Goal: Information Seeking & Learning: Learn about a topic

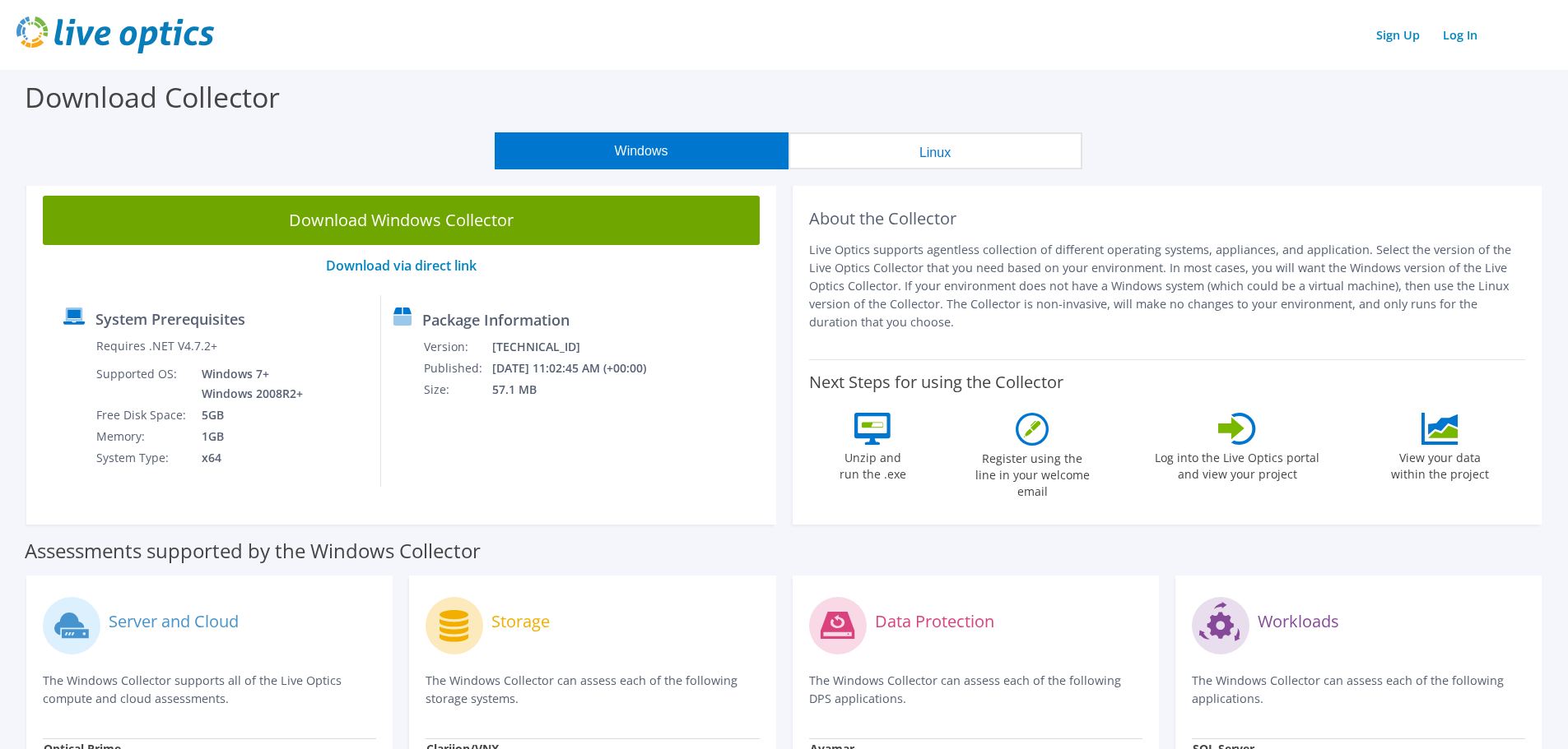
click at [155, 32] on img at bounding box center [116, 35] width 198 height 37
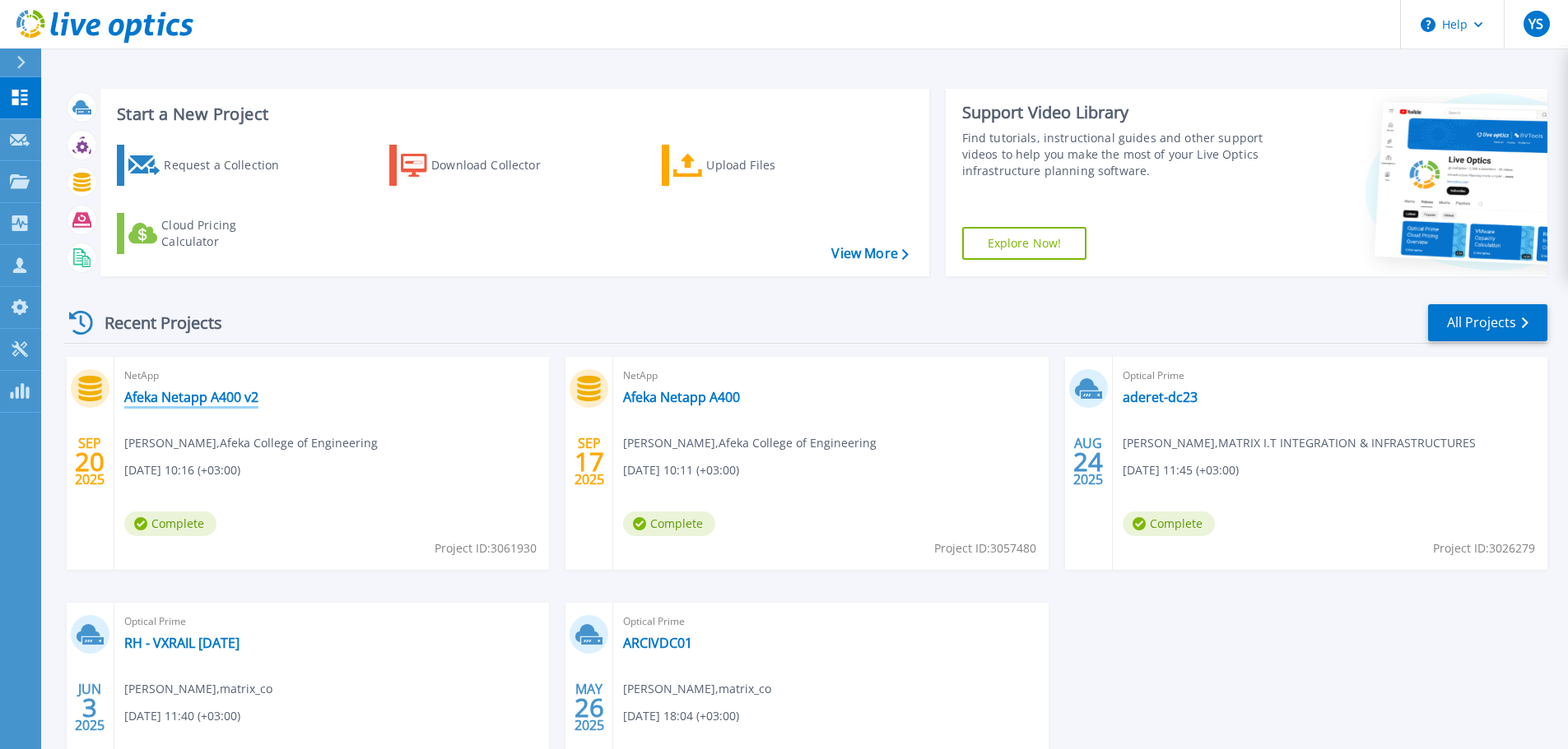
click at [233, 389] on link "Afeka Netapp A400 v2" at bounding box center [192, 397] width 134 height 17
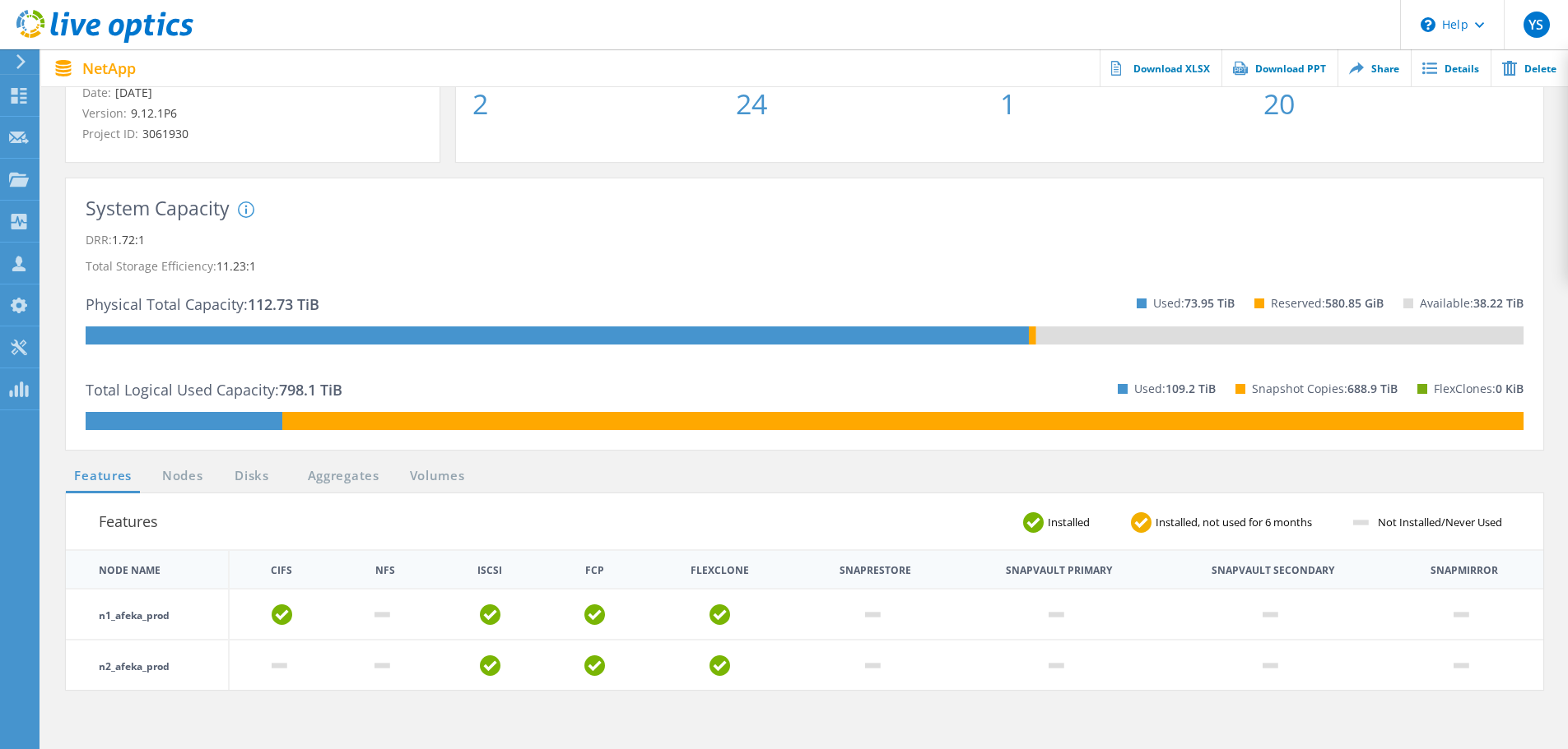
scroll to position [247, 0]
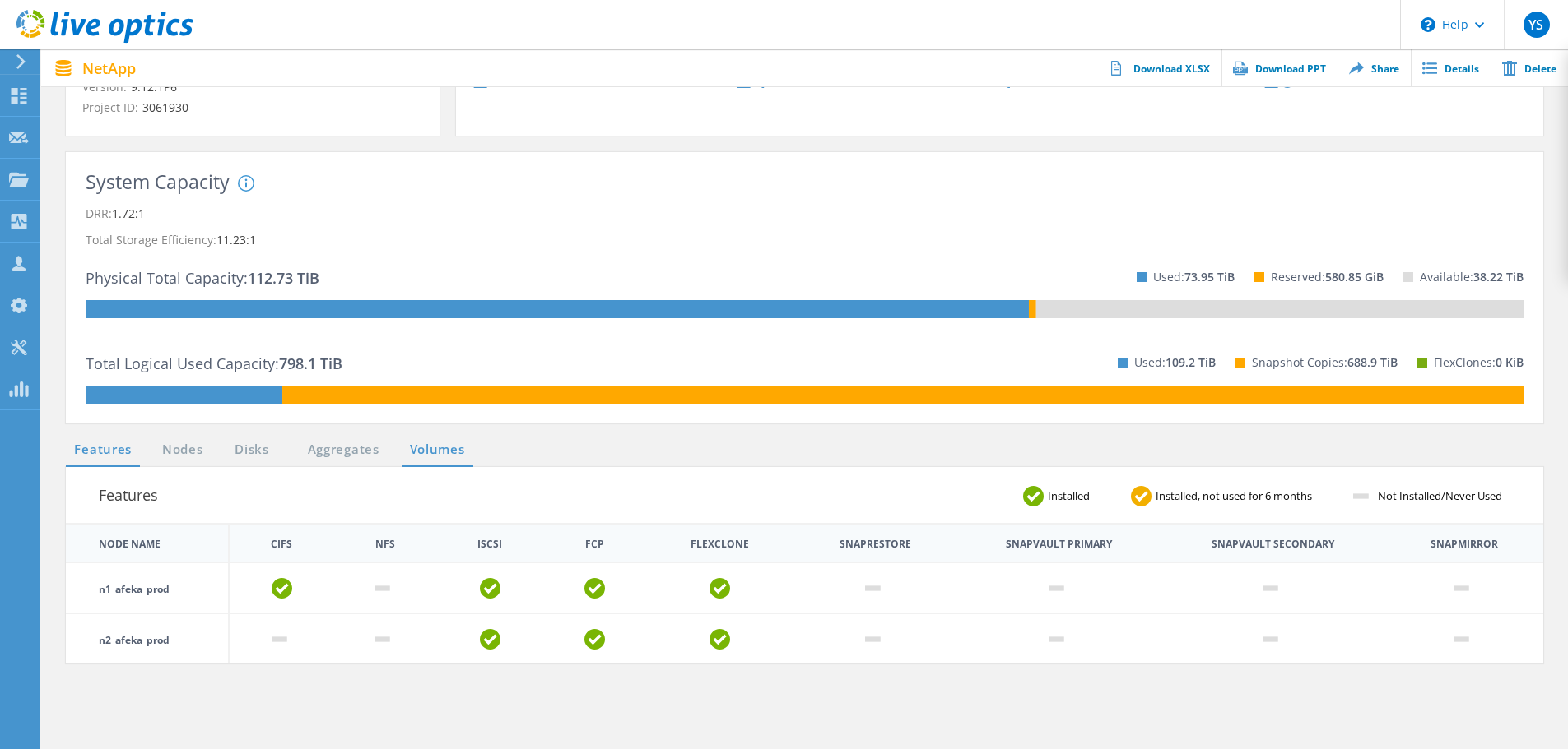
click at [455, 454] on link "Volumes" at bounding box center [437, 450] width 71 height 21
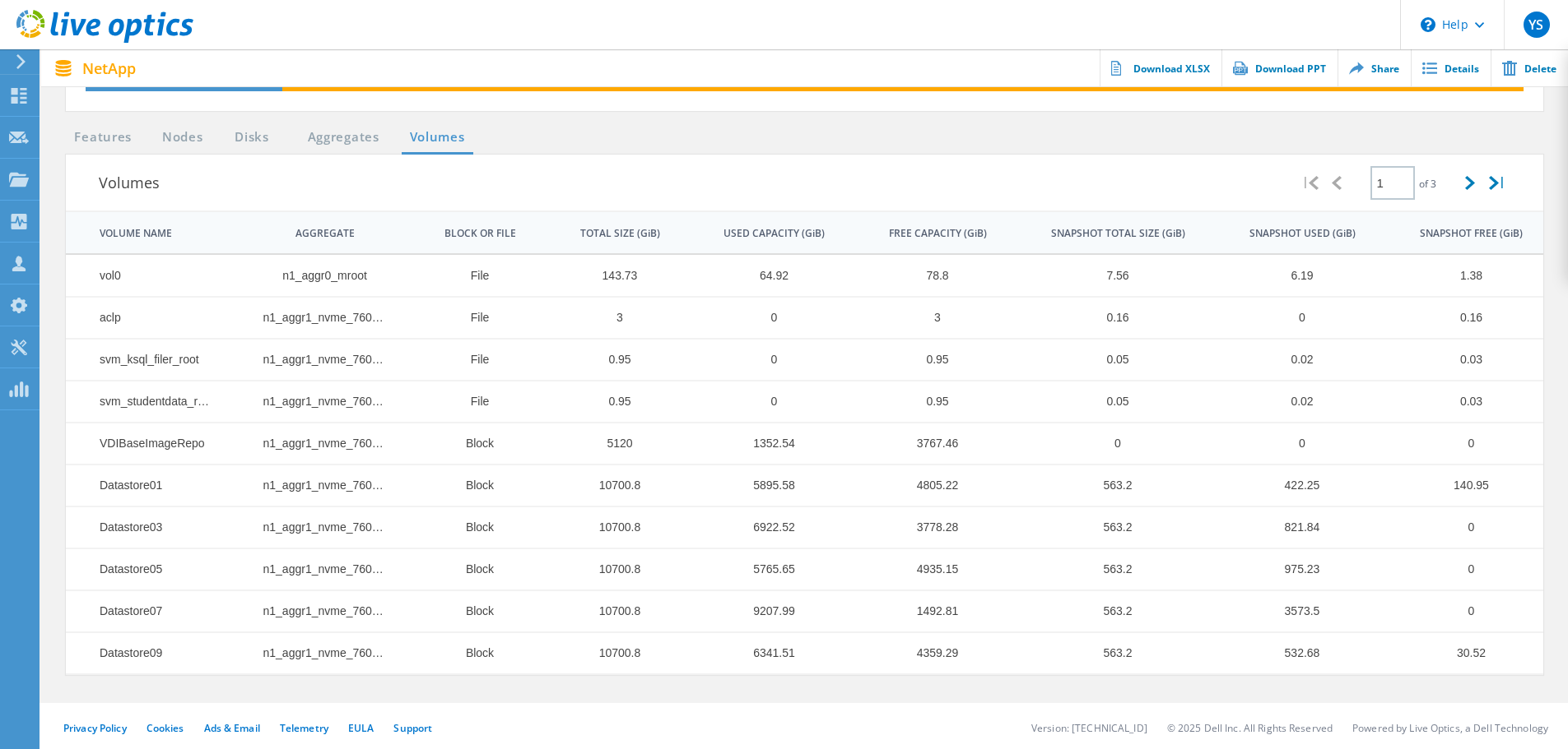
scroll to position [562, 0]
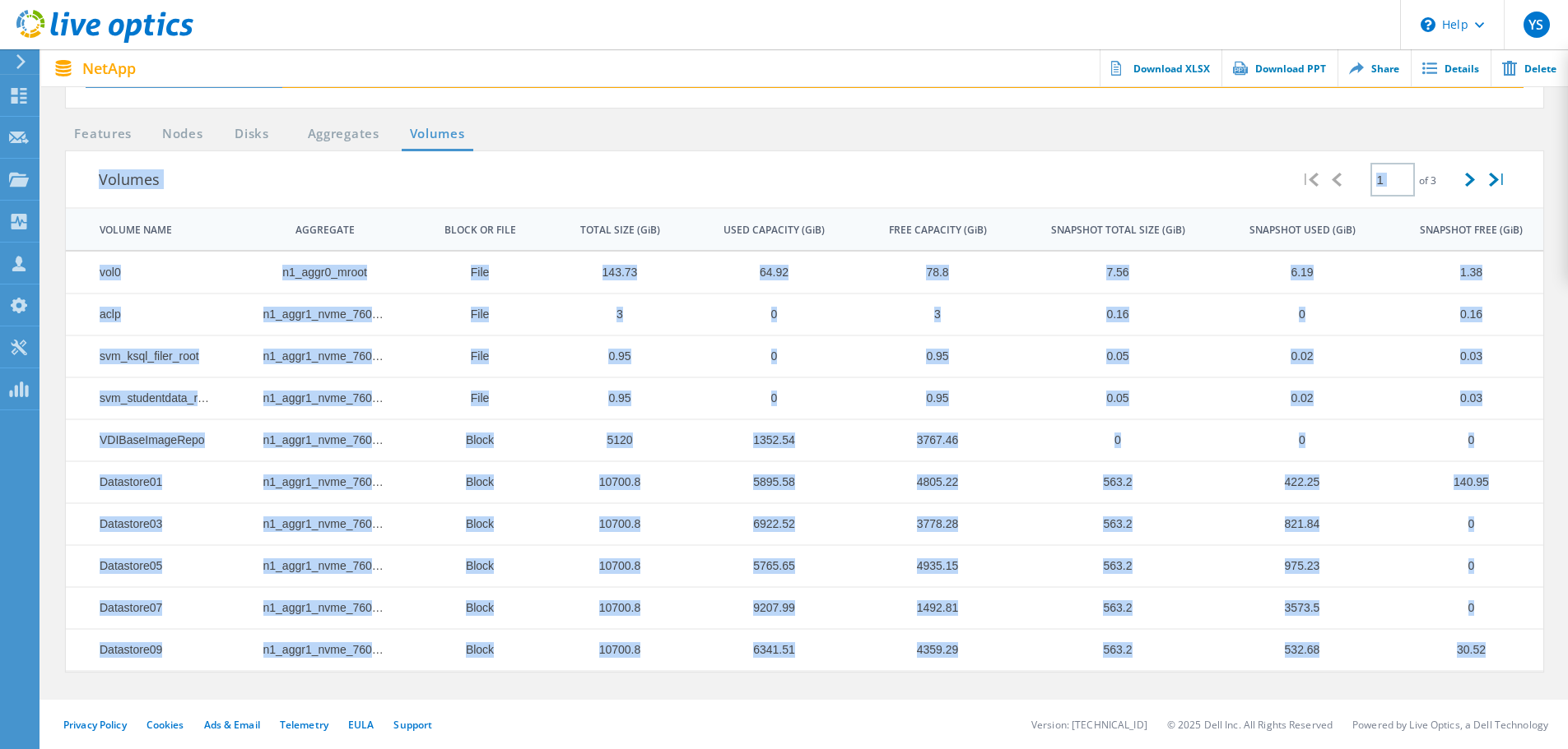
drag, startPoint x: 1499, startPoint y: 650, endPoint x: 68, endPoint y: 198, distance: 1500.7
click at [68, 198] on div "Volumes | 1 of 3 | VOLUME NAME AGGREGATE BLOCK OR FILE TOTAL SIZE (GiB) USED CA…" at bounding box center [805, 411] width 1477 height 521
click at [1471, 179] on icon at bounding box center [1469, 180] width 10 height 14
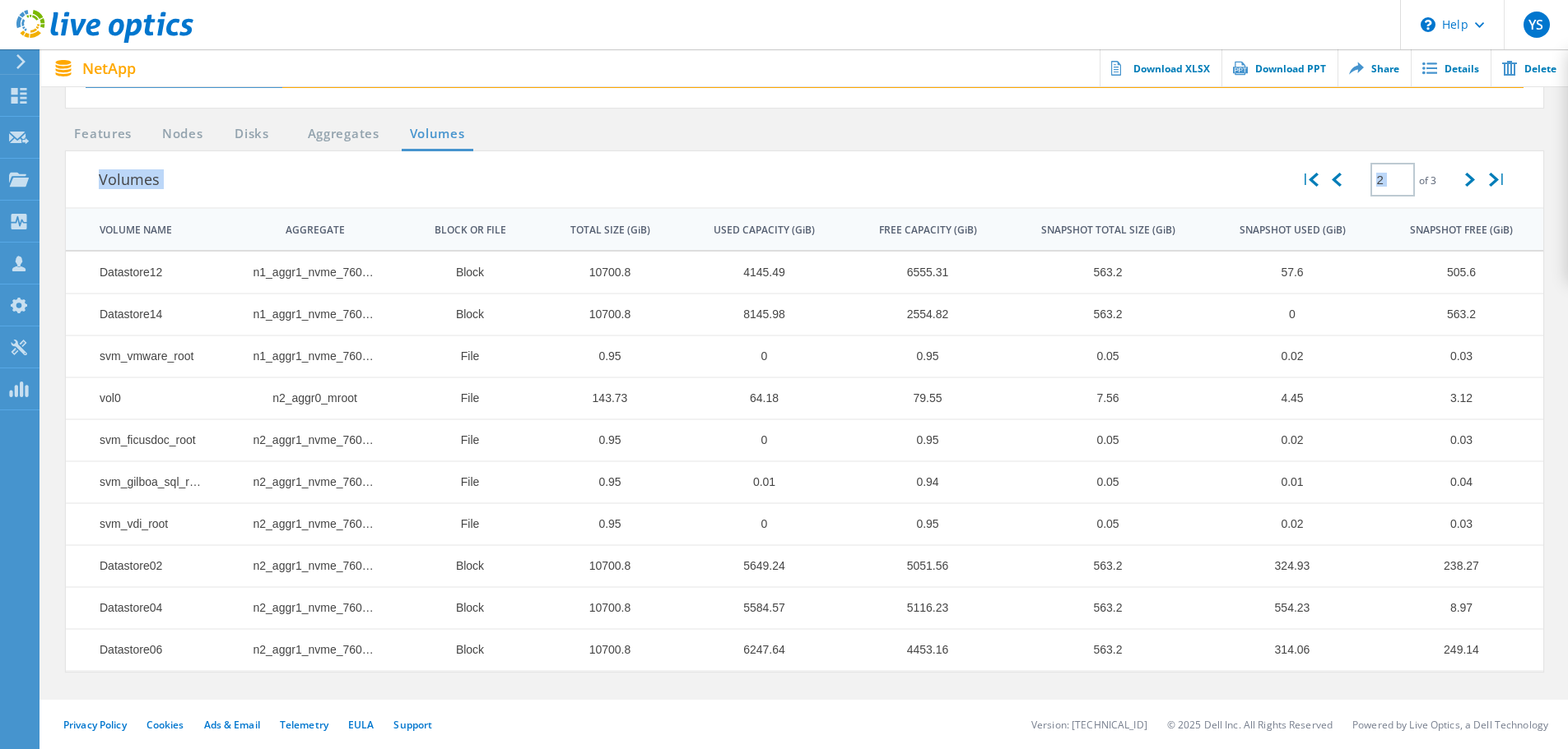
click at [1064, 183] on h3 "Volumes" at bounding box center [698, 179] width 1198 height 23
click at [1464, 181] on icon at bounding box center [1469, 180] width 10 height 14
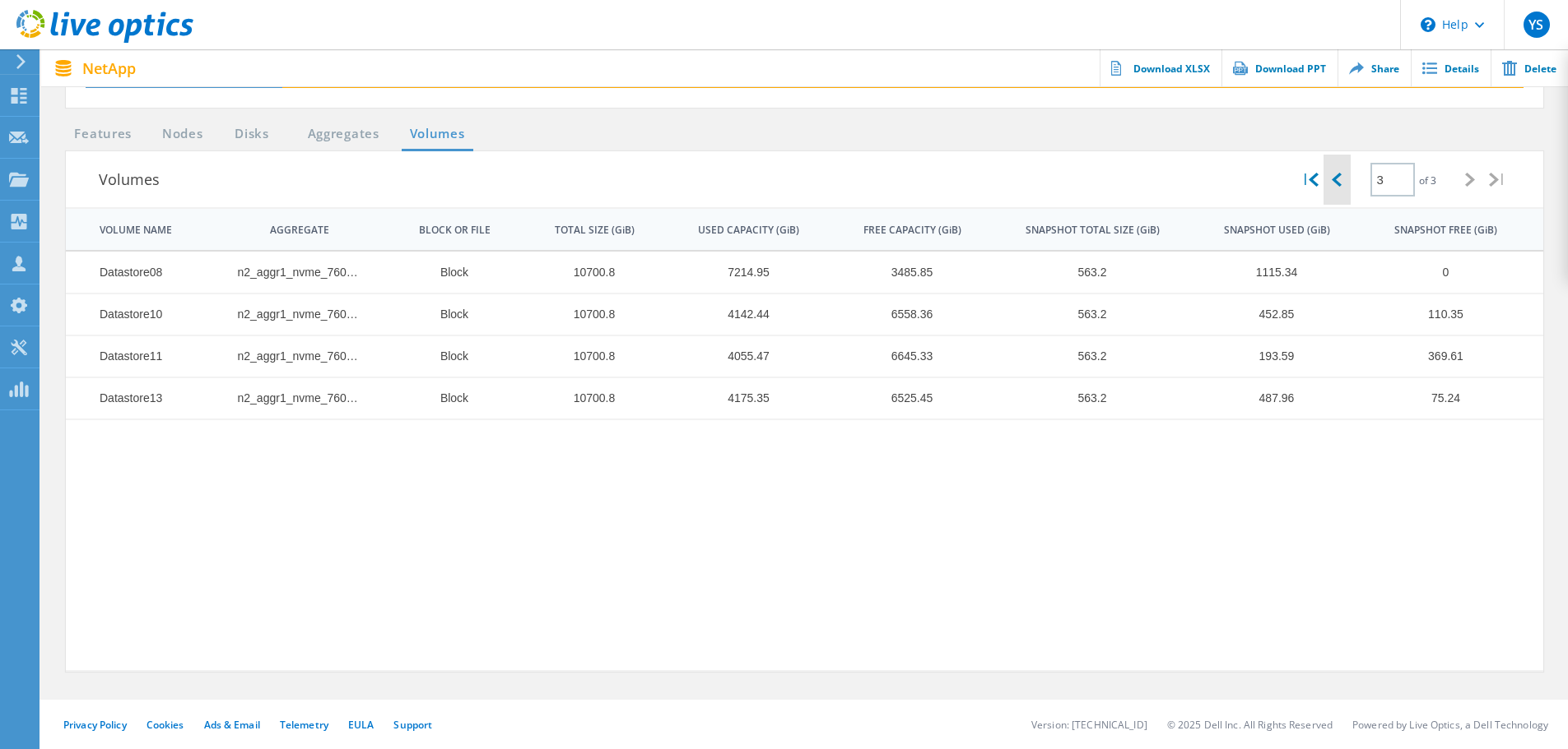
click at [1337, 179] on icon at bounding box center [1337, 180] width 10 height 14
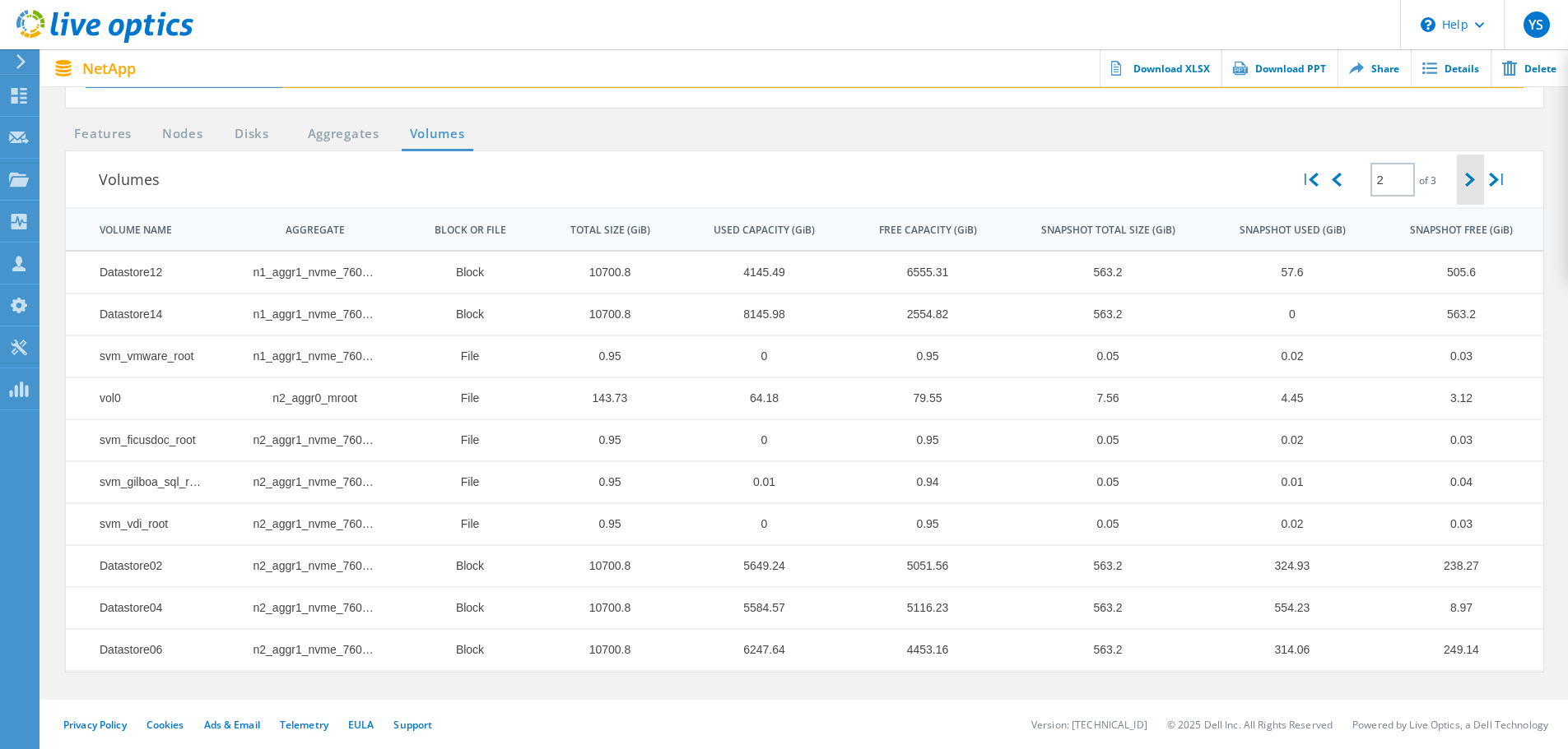
click at [1465, 183] on icon at bounding box center [1469, 180] width 10 height 14
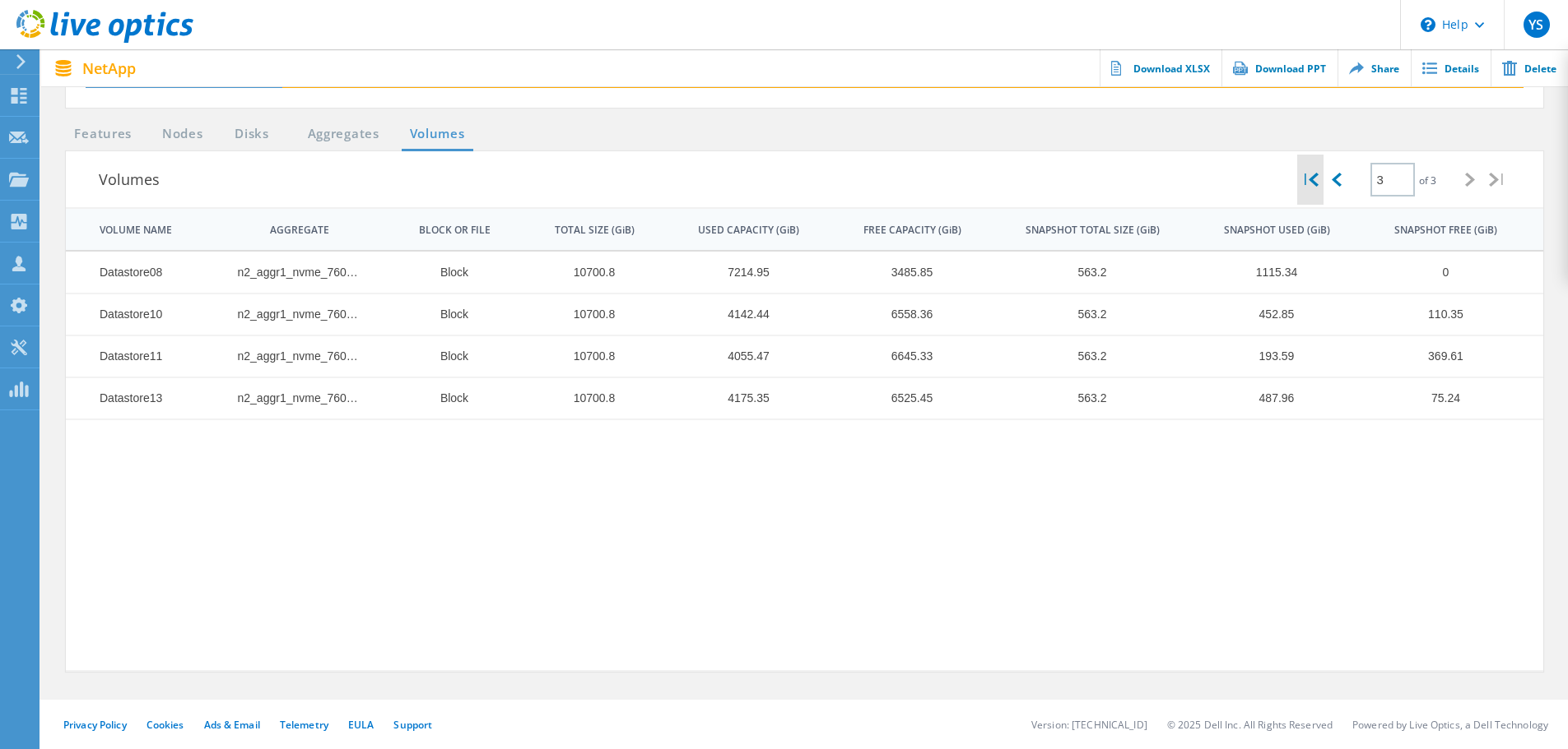
click at [1314, 179] on icon at bounding box center [1313, 180] width 10 height 14
type input "1"
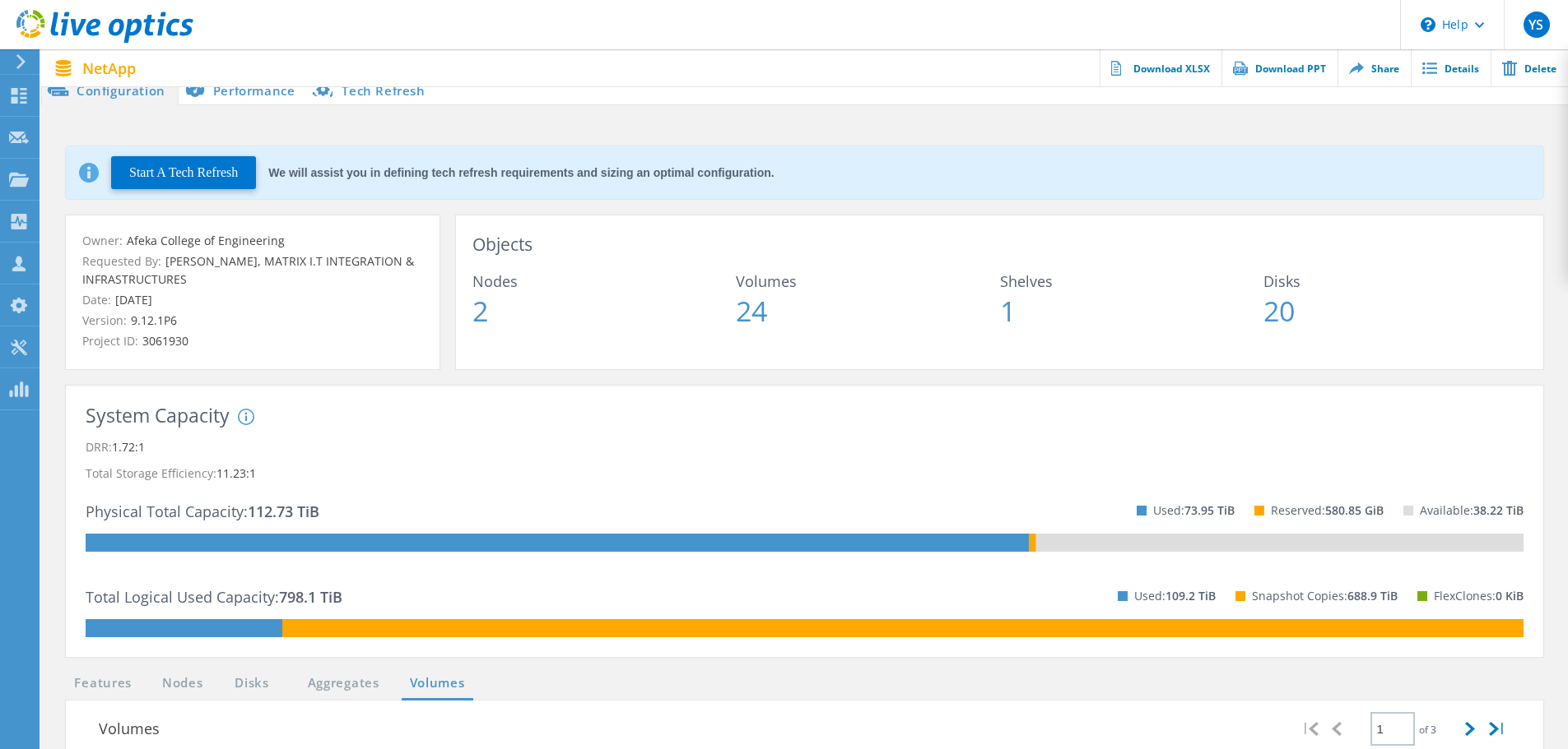
scroll to position [0, 0]
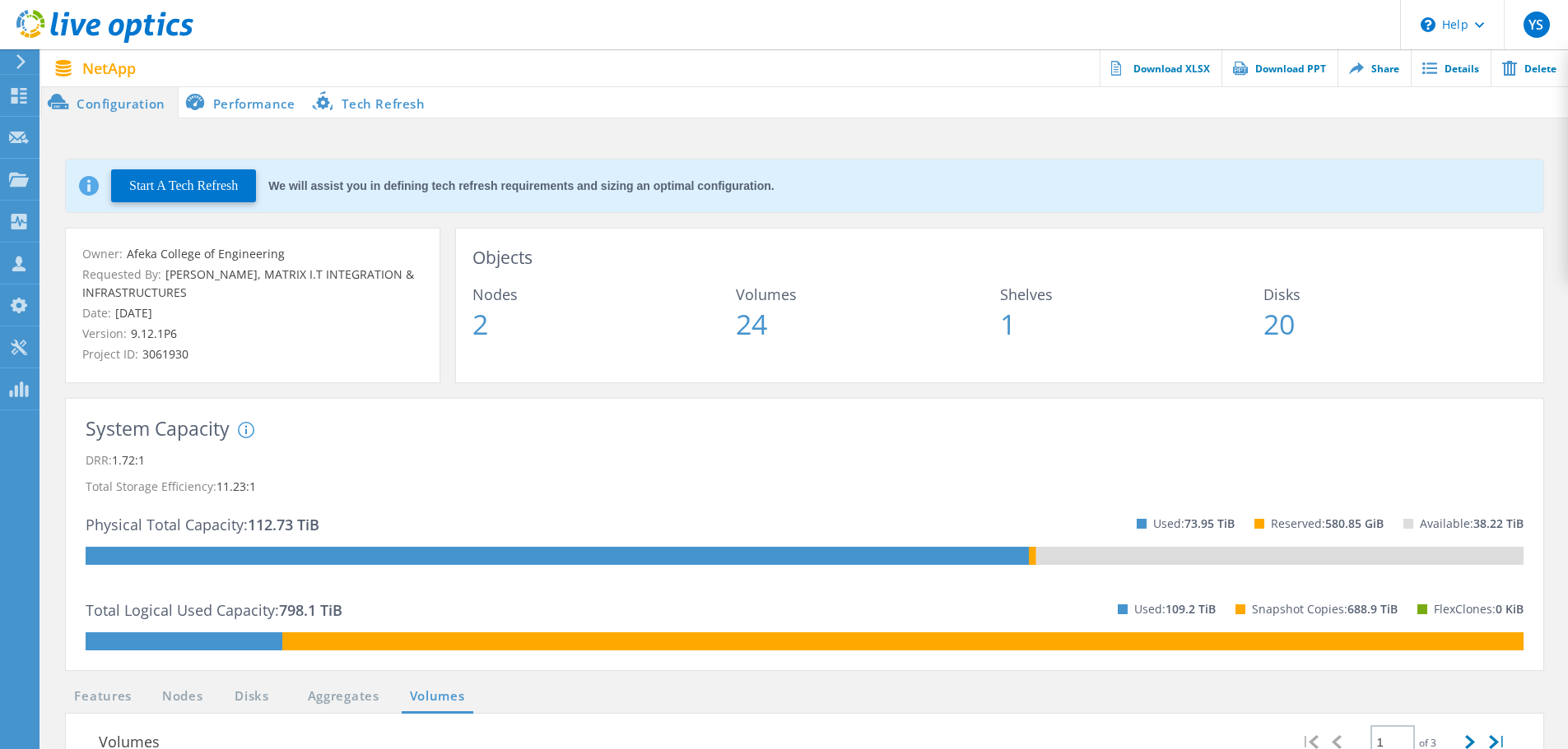
click at [384, 104] on li "Tech Refresh" at bounding box center [372, 102] width 131 height 33
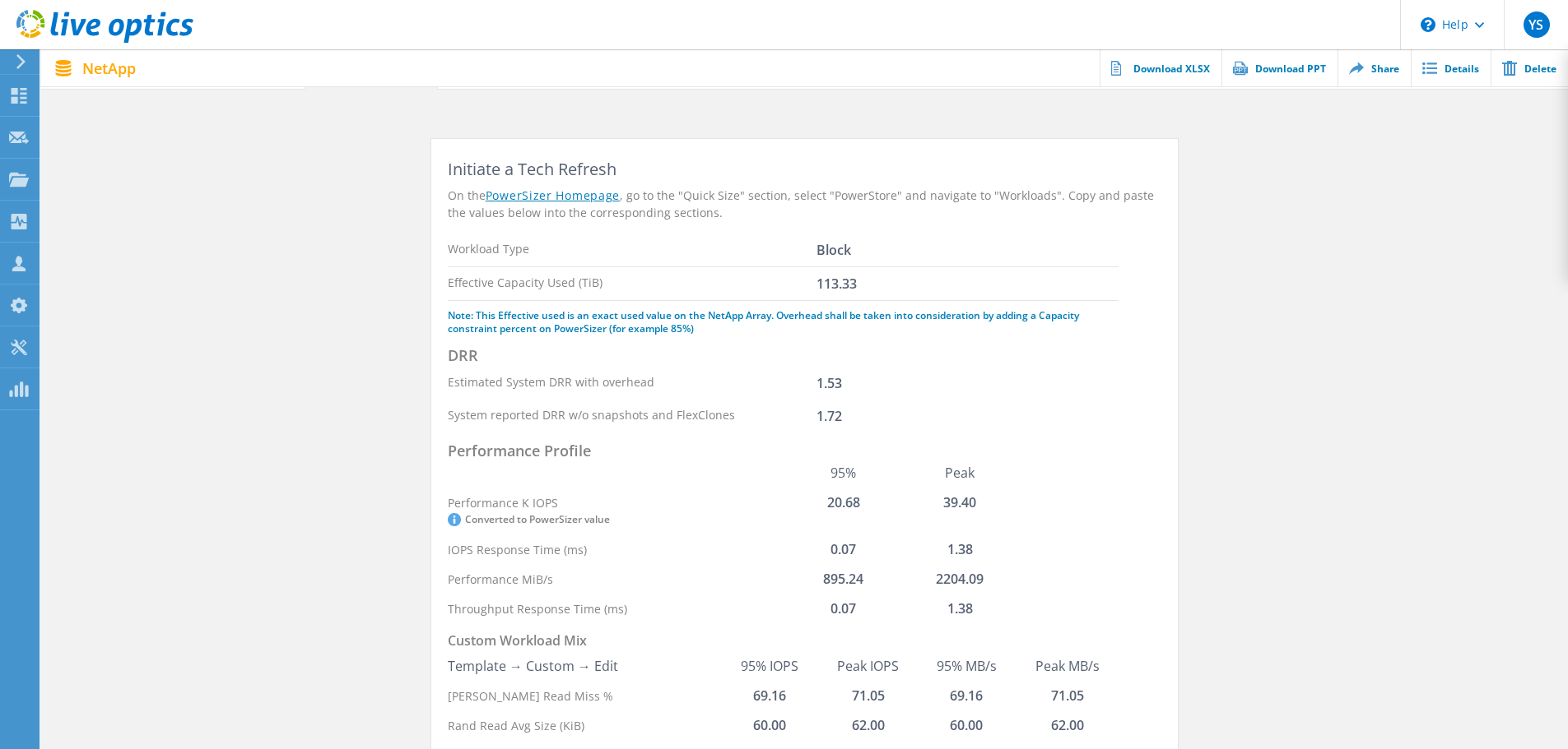
scroll to position [3, 0]
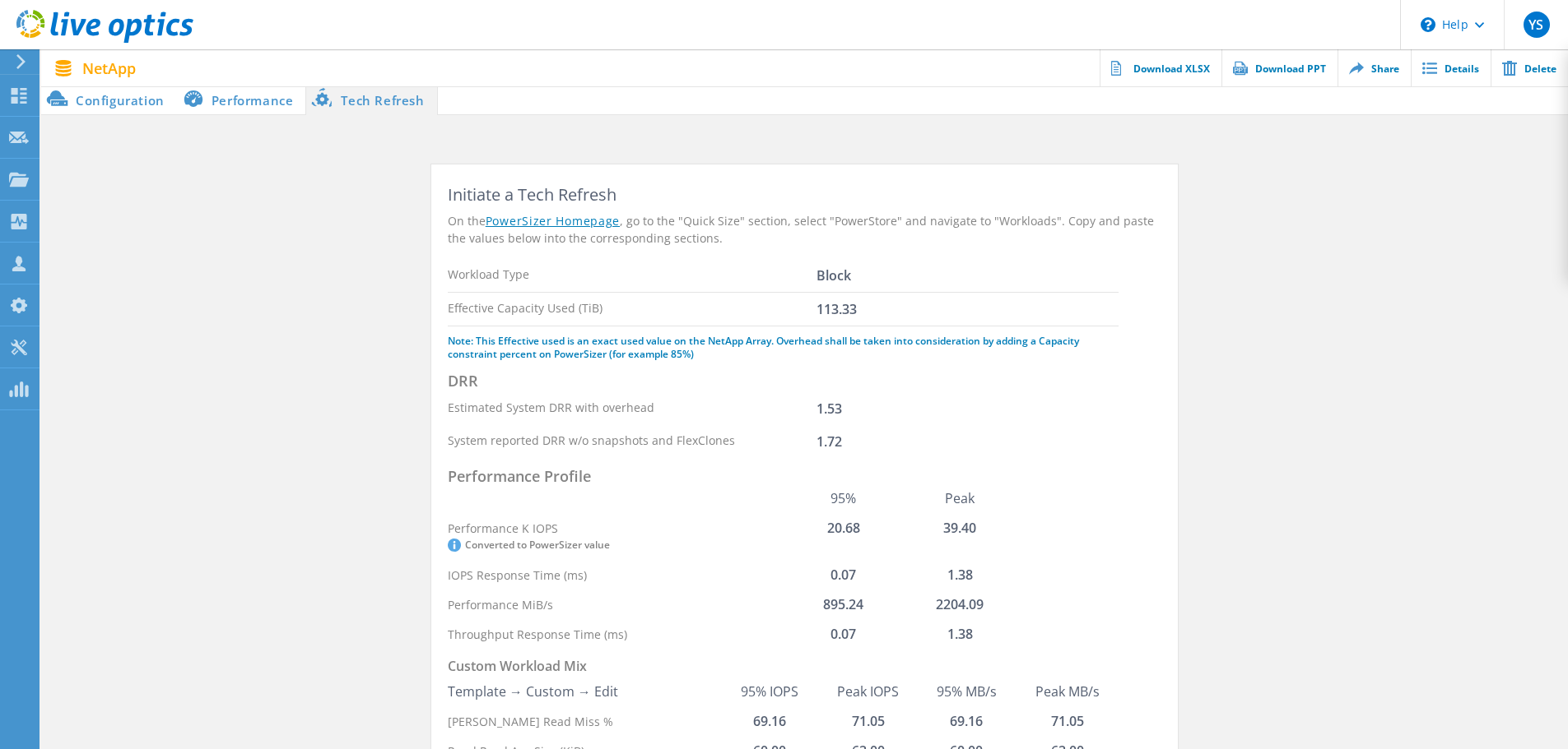
click at [523, 309] on label "Effective Capacity Used (TiB)" at bounding box center [525, 308] width 154 height 16
click at [551, 309] on label "Effective Capacity Used (TiB)" at bounding box center [525, 308] width 154 height 16
drag, startPoint x: 857, startPoint y: 307, endPoint x: 441, endPoint y: 290, distance: 416.3
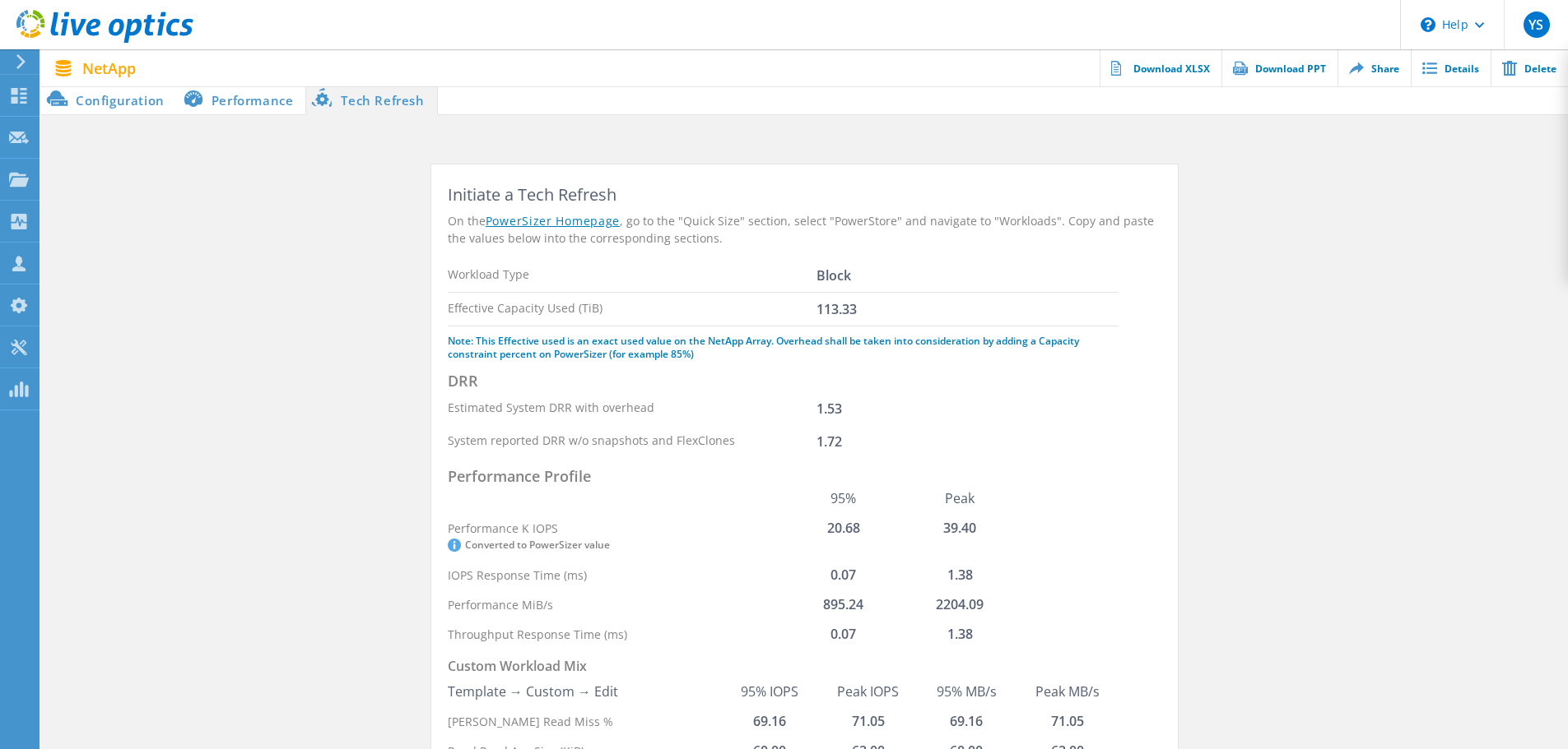
click at [441, 290] on div "Initiate a Tech Refresh On the PowerSizer Homepage , go to the "Quick Size" sec…" at bounding box center [805, 506] width 747 height 684
copy div "Workload Type Block Effective Capacity Used (TiB) 113.33"
